Goal: Information Seeking & Learning: Learn about a topic

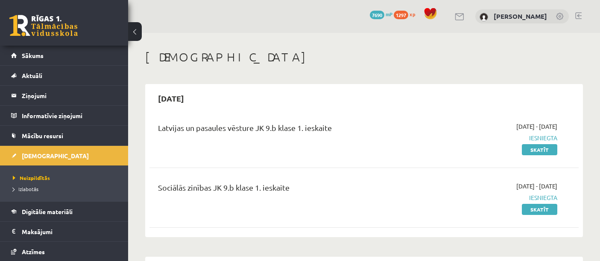
scroll to position [259, 0]
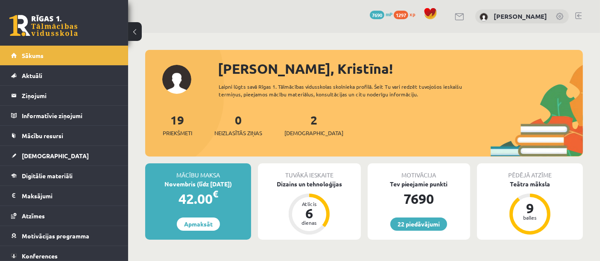
click at [305, 137] on div "19 Priekšmeti 0 Neizlasītās ziņas 2 Ieskaites" at bounding box center [364, 134] width 438 height 46
click at [301, 129] on span "[DEMOGRAPHIC_DATA]" at bounding box center [313, 133] width 59 height 9
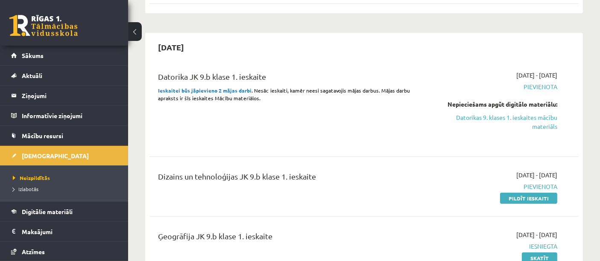
scroll to position [222, 0]
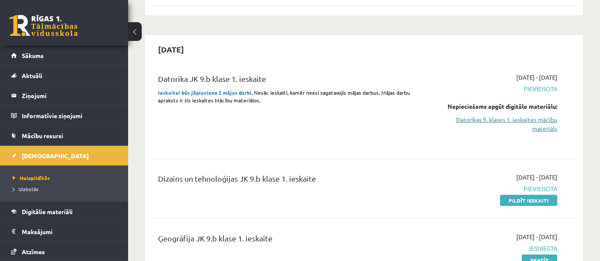
click at [485, 127] on link "Datorikas 9. klases 1. ieskaites mācību materiāls" at bounding box center [494, 124] width 125 height 18
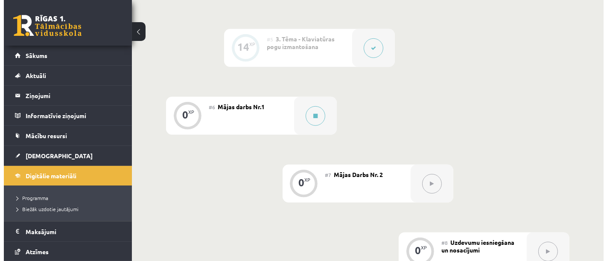
scroll to position [537, 0]
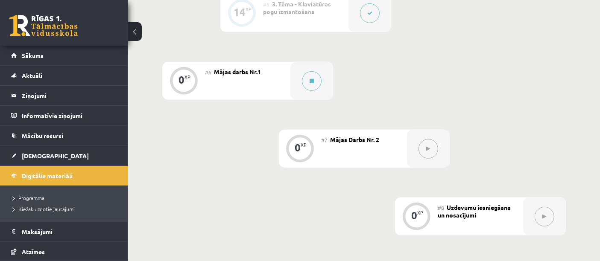
click at [229, 167] on div "0 XP #1 Pirms sāc mācīties! Ievada daļa 0 XP #2 Ievads 18 XP #3 1. Tēma - Rando…" at bounding box center [363, 47] width 403 height 649
click at [279, 80] on div "#6 Mājas darbs Nr.1" at bounding box center [247, 81] width 85 height 38
click at [309, 76] on button at bounding box center [312, 81] width 20 height 20
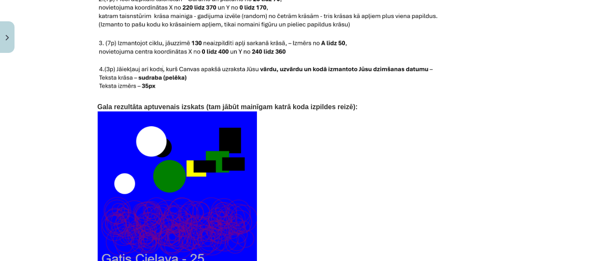
scroll to position [1869, 0]
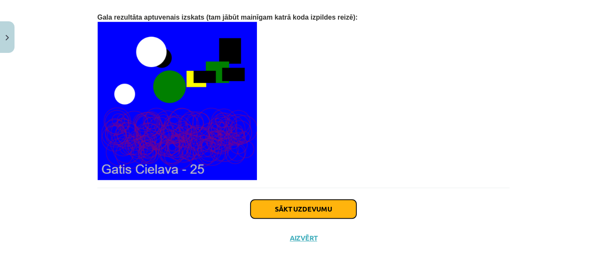
click at [287, 200] on button "Sākt uzdevumu" at bounding box center [304, 209] width 106 height 19
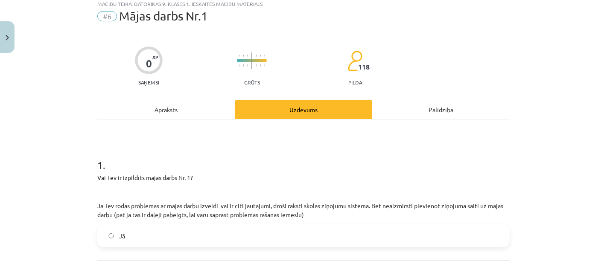
scroll to position [21, 0]
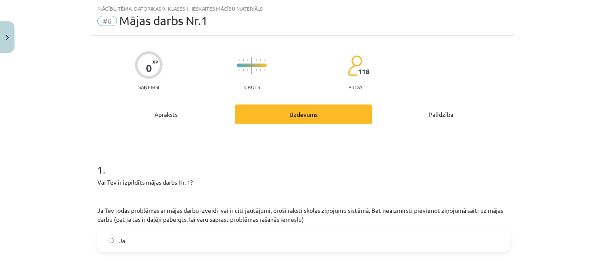
click at [139, 231] on label "Jā" at bounding box center [303, 240] width 411 height 21
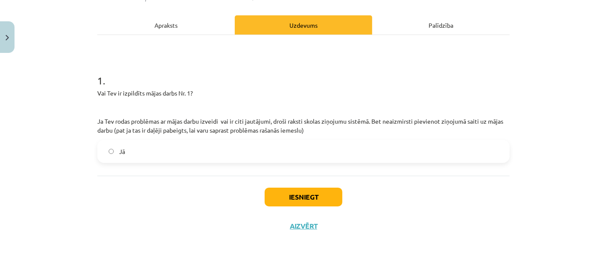
click at [301, 196] on button "Iesniegt" at bounding box center [304, 197] width 78 height 19
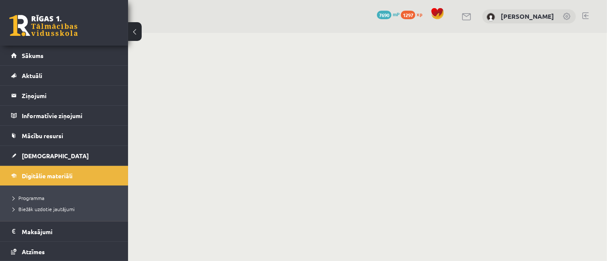
scroll to position [537, 0]
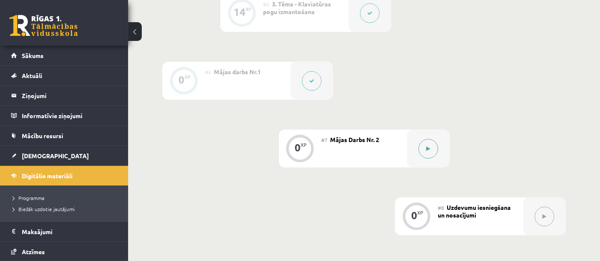
click at [430, 142] on button at bounding box center [428, 149] width 20 height 20
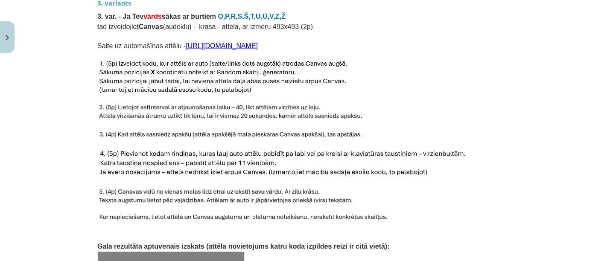
scroll to position [1158, 0]
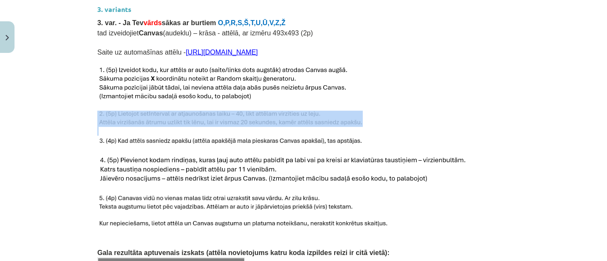
drag, startPoint x: 155, startPoint y: 97, endPoint x: 216, endPoint y: 119, distance: 64.8
click at [141, 79] on img at bounding box center [222, 84] width 251 height 36
click at [112, 66] on img at bounding box center [222, 84] width 251 height 36
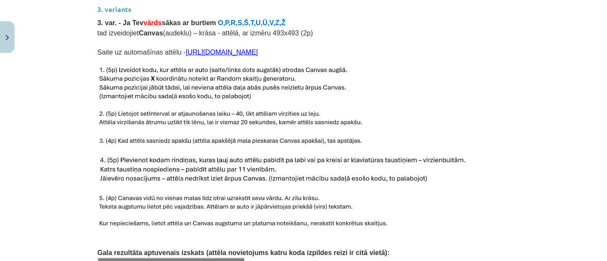
click at [451, 69] on p at bounding box center [303, 84] width 412 height 36
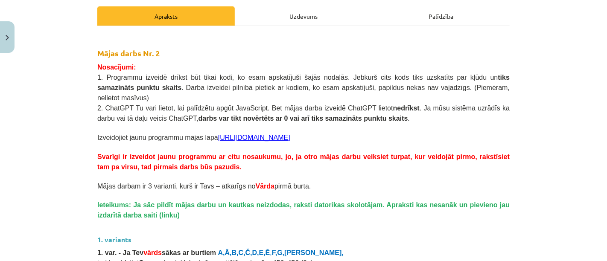
scroll to position [118, 0]
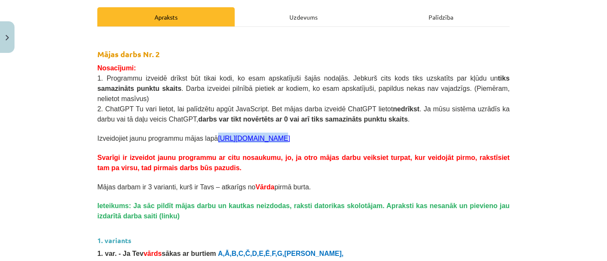
drag, startPoint x: 260, startPoint y: 128, endPoint x: 206, endPoint y: 128, distance: 54.6
click at [206, 133] on p "Izveidojiet jaunu programmu mājas lapā https://s2js.com/" at bounding box center [303, 138] width 412 height 10
copy link "[URL][DOMAIN_NAME]"
click at [309, 124] on p at bounding box center [303, 128] width 412 height 9
click at [241, 135] on link "[URL][DOMAIN_NAME]" at bounding box center [254, 138] width 72 height 7
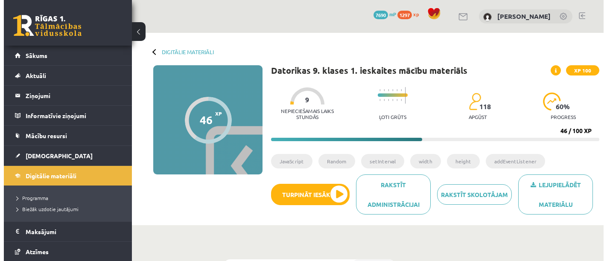
scroll to position [537, 0]
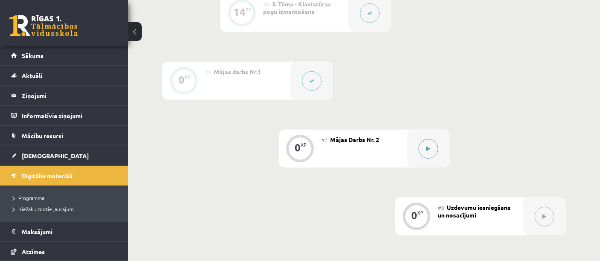
click at [417, 140] on div at bounding box center [428, 149] width 43 height 38
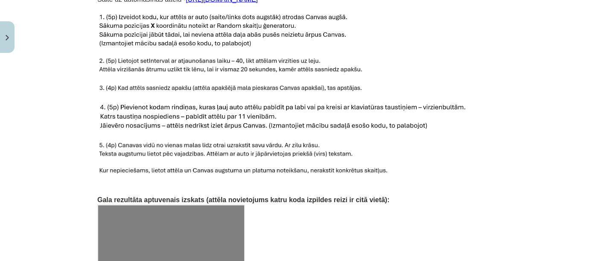
scroll to position [1209, 0]
